Goal: Find specific page/section: Find specific page/section

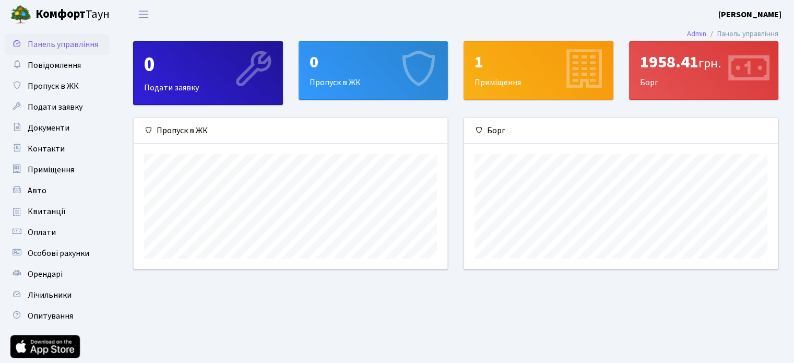
scroll to position [150, 313]
click at [491, 16] on header "[PERSON_NAME] [PERSON_NAME] Мій обліковий запис Вийти" at bounding box center [397, 14] width 794 height 29
click at [654, 64] on div "1958.41 грн." at bounding box center [704, 62] width 128 height 20
click at [62, 66] on span "Повідомлення" at bounding box center [54, 65] width 53 height 11
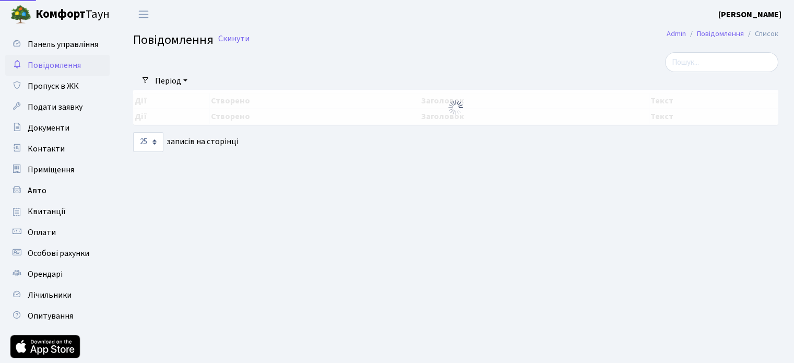
select select "25"
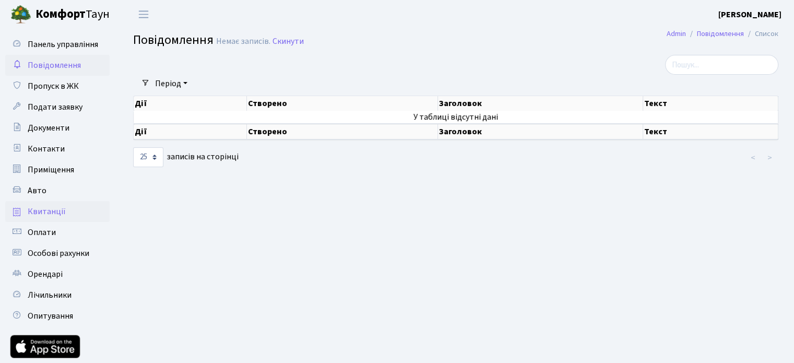
click at [42, 209] on span "Квитанції" at bounding box center [47, 211] width 38 height 11
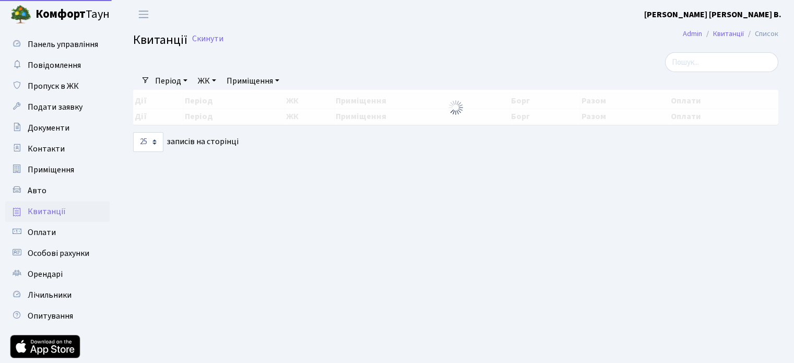
select select "25"
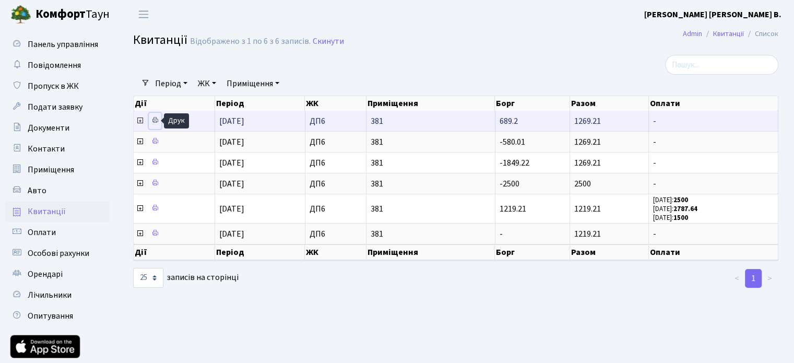
click at [152, 119] on icon at bounding box center [154, 119] width 7 height 7
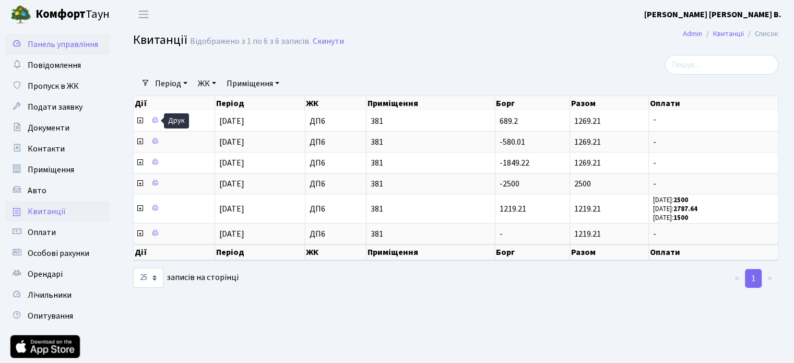
click at [62, 44] on span "Панель управління" at bounding box center [63, 44] width 71 height 11
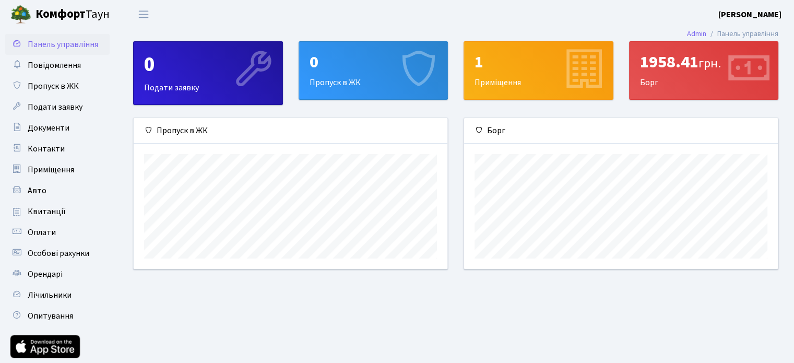
scroll to position [150, 313]
click at [661, 61] on div "1958.41 грн." at bounding box center [704, 62] width 128 height 20
click at [647, 83] on div "1958.41 грн. Борг" at bounding box center [704, 70] width 149 height 57
click at [768, 68] on icon at bounding box center [748, 70] width 50 height 50
click at [752, 68] on icon at bounding box center [748, 70] width 50 height 50
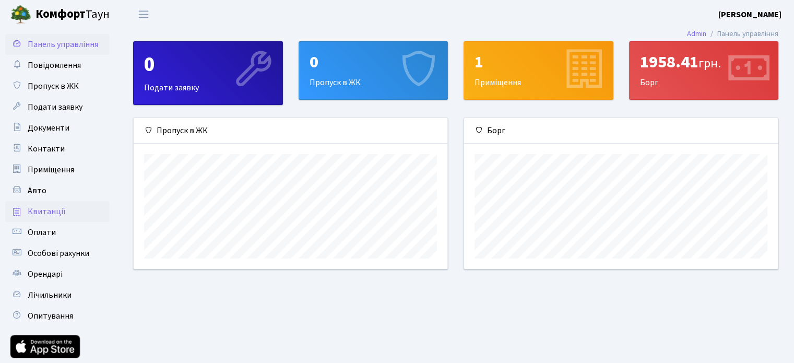
click at [48, 212] on span "Квитанції" at bounding box center [47, 211] width 38 height 11
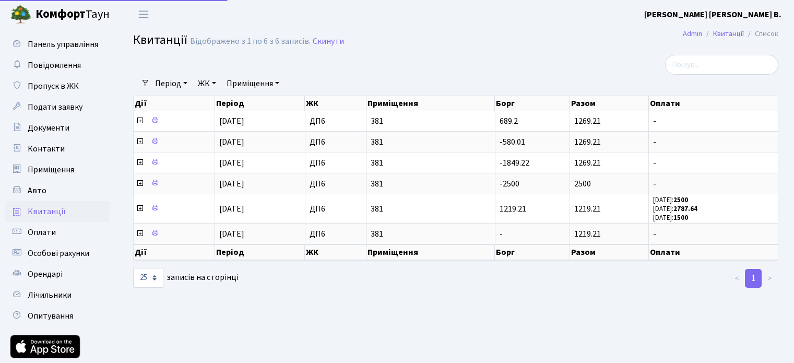
select select "25"
click at [42, 232] on span "Оплати" at bounding box center [42, 232] width 28 height 11
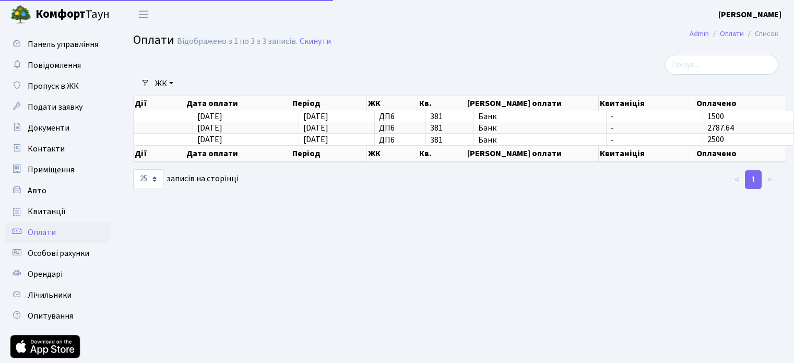
select select "25"
click at [44, 253] on span "Особові рахунки" at bounding box center [59, 253] width 62 height 11
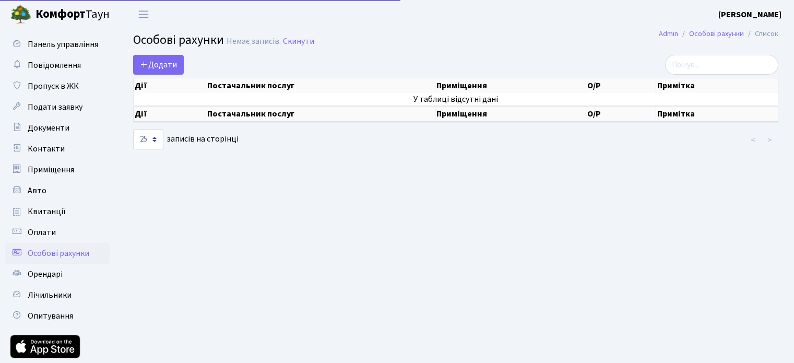
select select "25"
click at [48, 211] on span "Квитанції" at bounding box center [47, 211] width 38 height 11
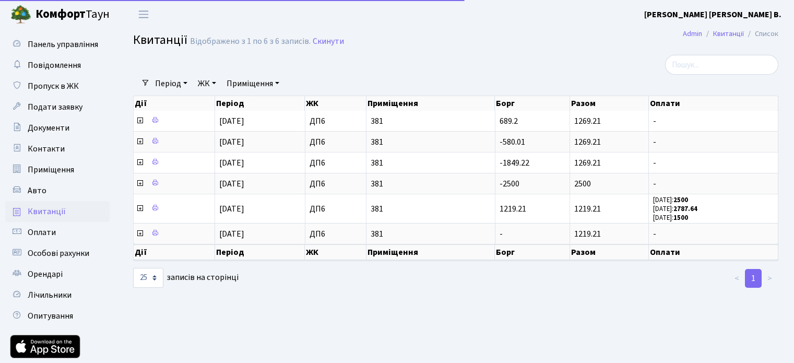
select select "25"
click at [43, 234] on span "Оплати" at bounding box center [42, 232] width 28 height 11
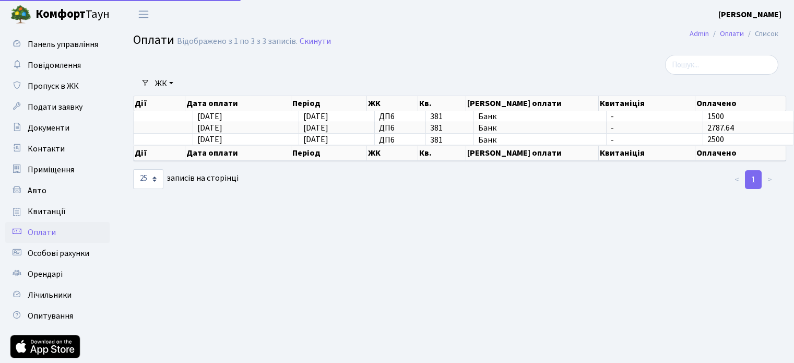
select select "25"
click at [198, 233] on main "Admin Оплати Список Оплати Відображено з 1 по 3 з 3 записів. Скинути Фільтри ЖК…" at bounding box center [456, 215] width 677 height 373
